Goal: Navigation & Orientation: Find specific page/section

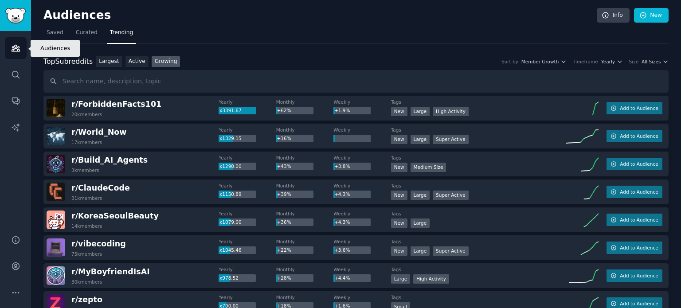
click at [14, 46] on icon "Sidebar" at bounding box center [16, 48] width 8 height 6
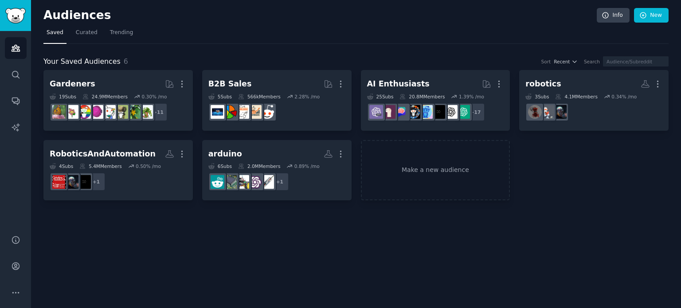
click at [394, 244] on div "Audiences Info New Saved Curated Trending Your Saved Audiences 6 Sort Recent Se…" at bounding box center [356, 154] width 650 height 308
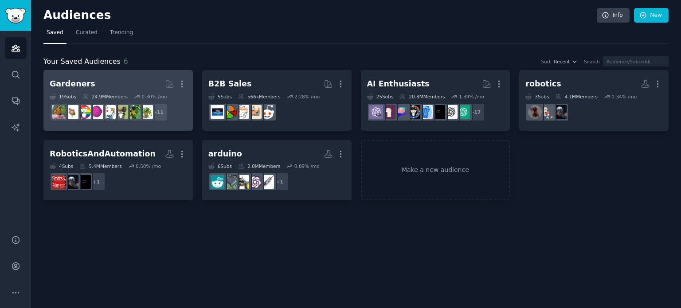
click at [152, 84] on h2 "Gardeners More" at bounding box center [118, 84] width 137 height 16
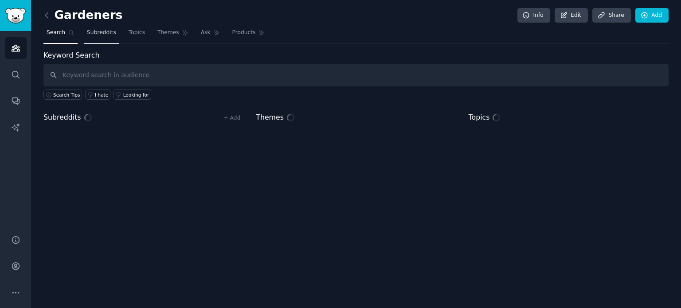
click at [97, 35] on span "Subreddits" at bounding box center [101, 33] width 29 height 8
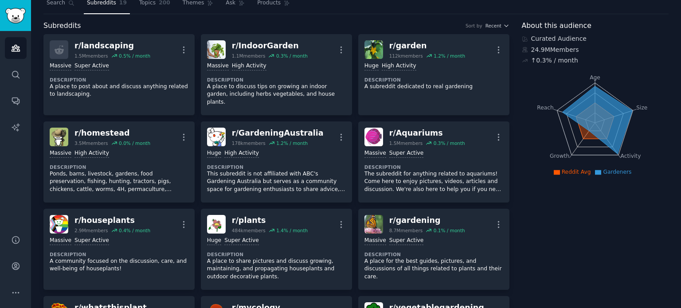
scroll to position [44, 0]
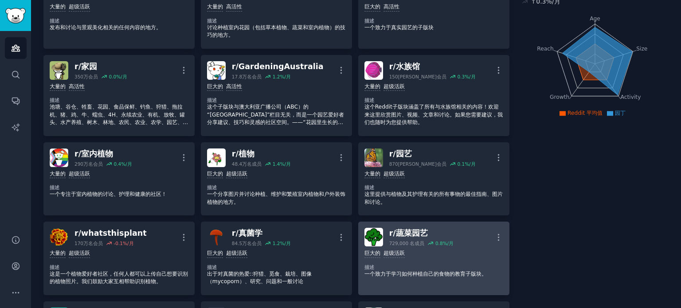
scroll to position [0, 0]
